Goal: Find specific page/section

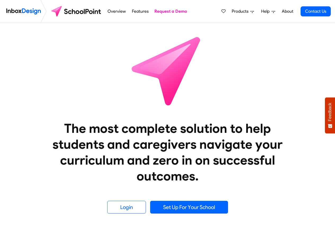
click at [244, 11] on span "Products" at bounding box center [241, 11] width 19 height 6
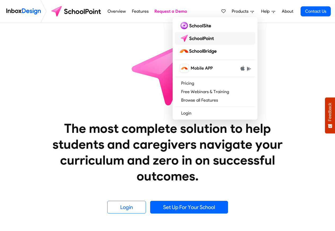
click at [200, 42] on img at bounding box center [197, 38] width 37 height 8
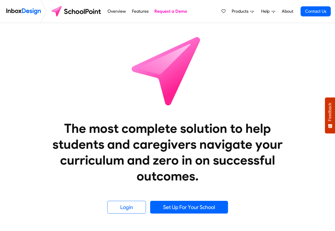
click at [239, 12] on span "Products" at bounding box center [241, 11] width 19 height 6
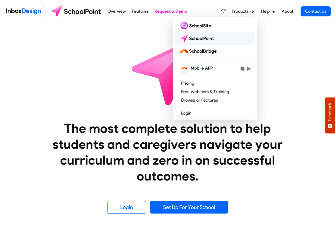
click at [203, 41] on img at bounding box center [197, 38] width 37 height 8
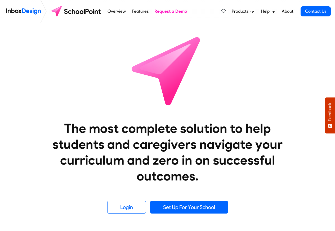
click at [245, 12] on span "Products" at bounding box center [241, 11] width 19 height 6
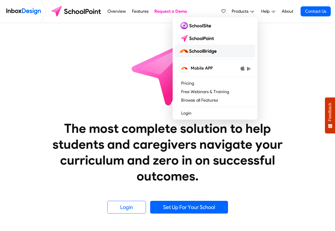
click at [202, 52] on img at bounding box center [199, 51] width 40 height 8
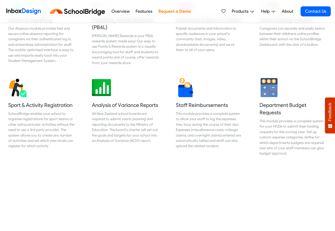
scroll to position [413, 0]
